Goal: Transaction & Acquisition: Obtain resource

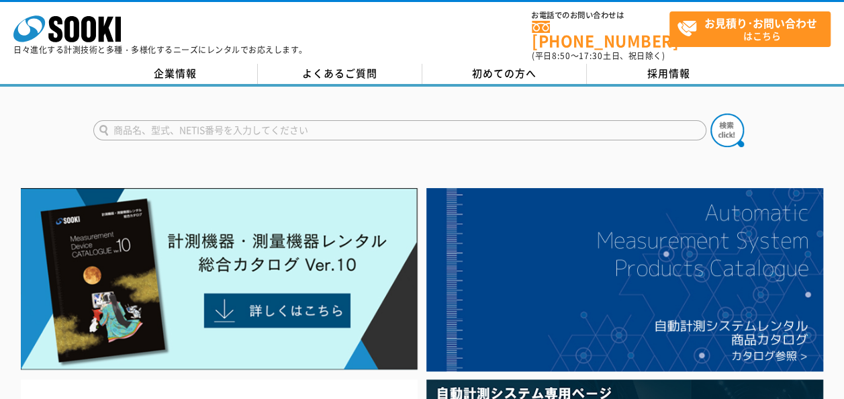
click at [195, 126] on input "text" at bounding box center [399, 130] width 613 height 20
type input "マグネット式レーザーレベル"
click at [711, 113] on button at bounding box center [728, 130] width 34 height 34
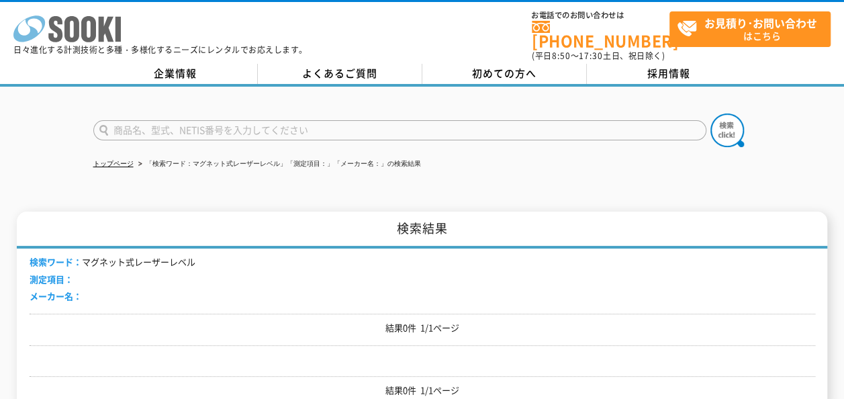
click at [86, 28] on icon at bounding box center [88, 29] width 15 height 26
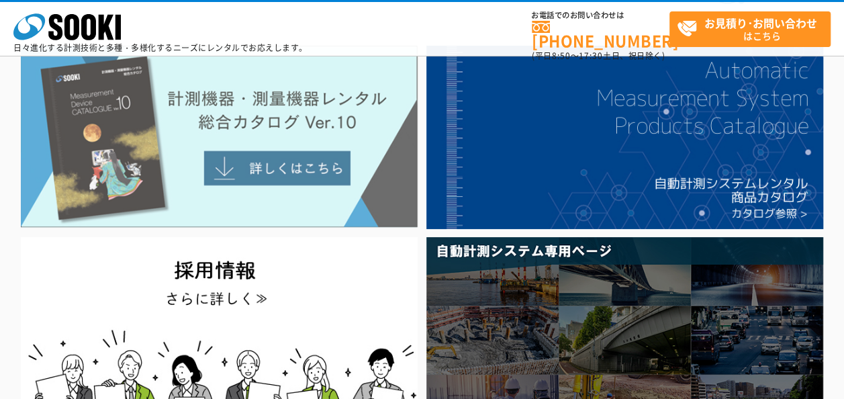
scroll to position [67, 0]
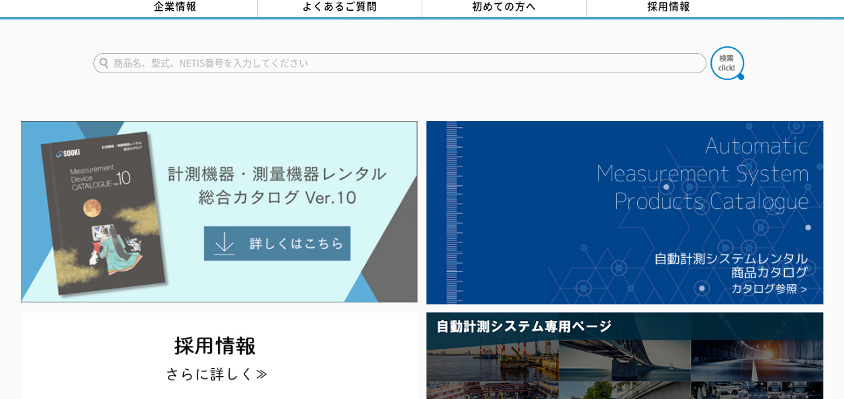
click at [286, 241] on img at bounding box center [219, 212] width 397 height 182
